Goal: Transaction & Acquisition: Download file/media

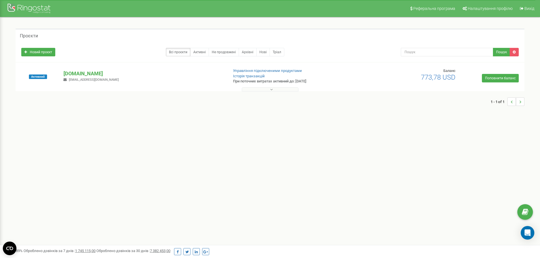
click at [281, 89] on button at bounding box center [270, 89] width 57 height 4
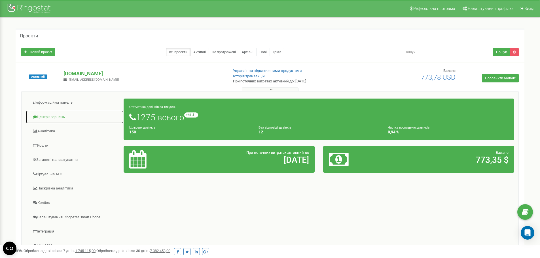
click at [50, 120] on link "Центр звернень" at bounding box center [75, 117] width 98 height 14
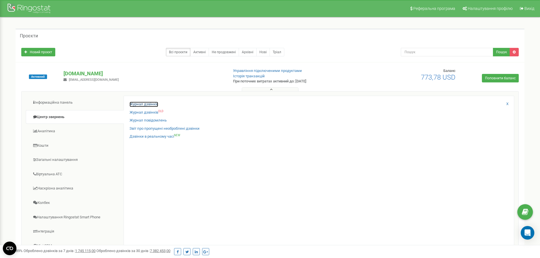
click at [146, 104] on link "Журнал дзвінків" at bounding box center [144, 104] width 29 height 5
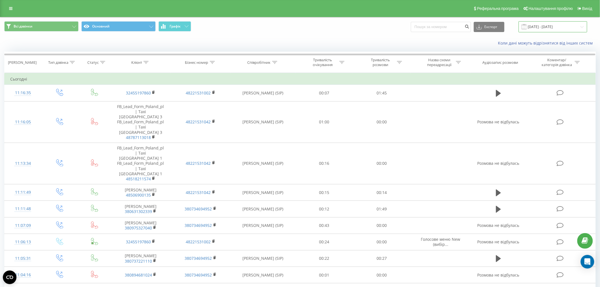
click at [547, 25] on input "22.08.2025 - 22.09.2025" at bounding box center [553, 26] width 69 height 11
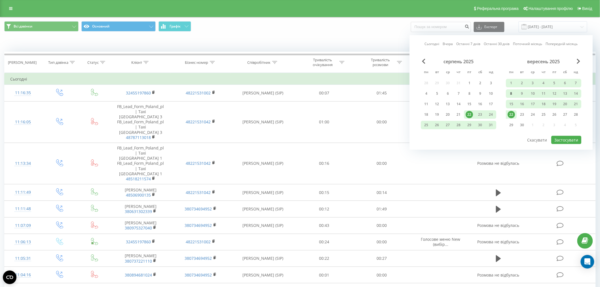
click at [512, 93] on div "8" at bounding box center [511, 93] width 7 height 7
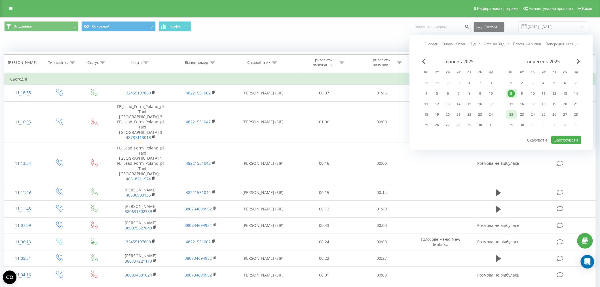
click at [513, 114] on div "22" at bounding box center [511, 114] width 7 height 7
click at [574, 137] on button "Застосувати" at bounding box center [567, 140] width 30 height 8
type input "08.09.2025 - 22.09.2025"
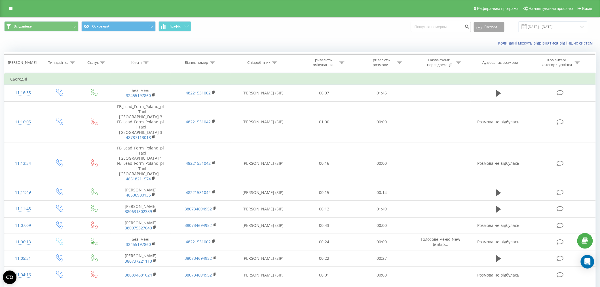
click at [496, 26] on button "Експорт" at bounding box center [489, 27] width 31 height 10
click at [500, 45] on div ".xls" at bounding box center [489, 48] width 30 height 10
